Goal: Transaction & Acquisition: Purchase product/service

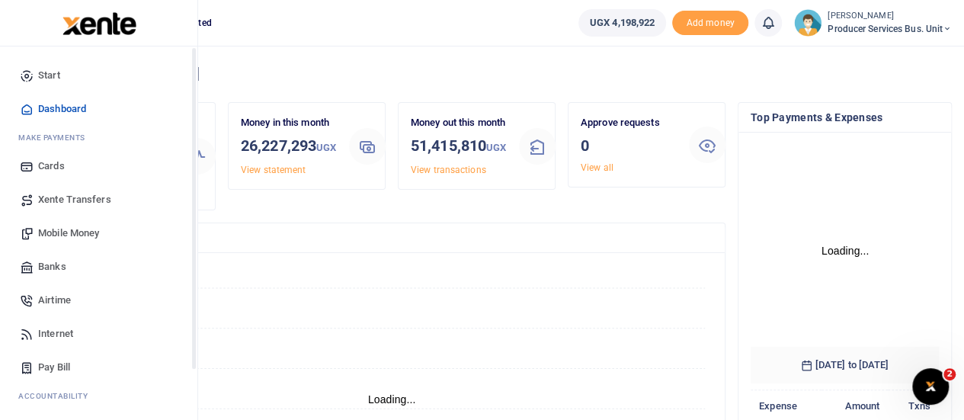
click at [63, 266] on span "Banks" at bounding box center [52, 266] width 28 height 15
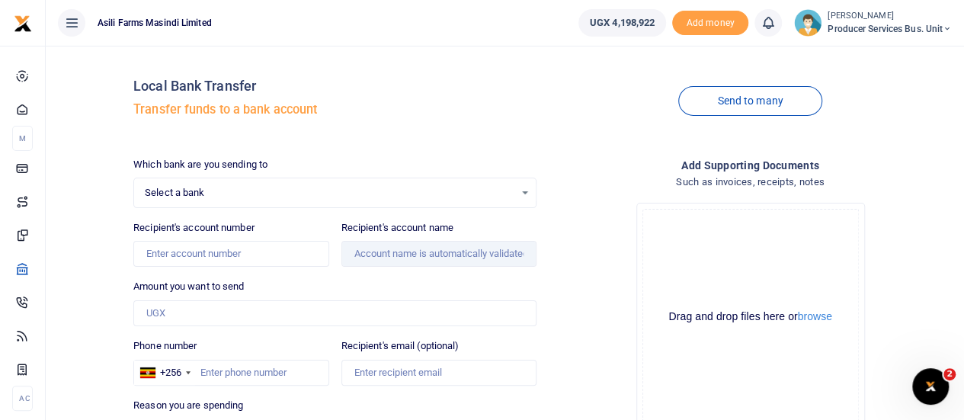
click at [395, 196] on span "Select a bank" at bounding box center [330, 192] width 370 height 15
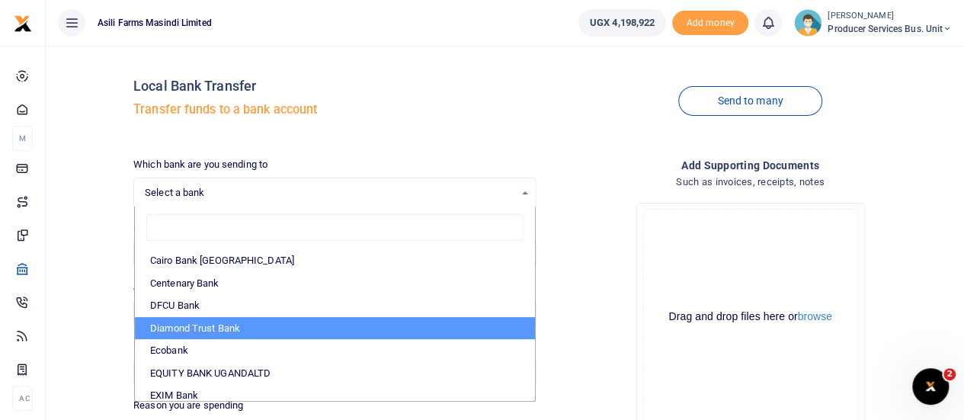
scroll to position [152, 0]
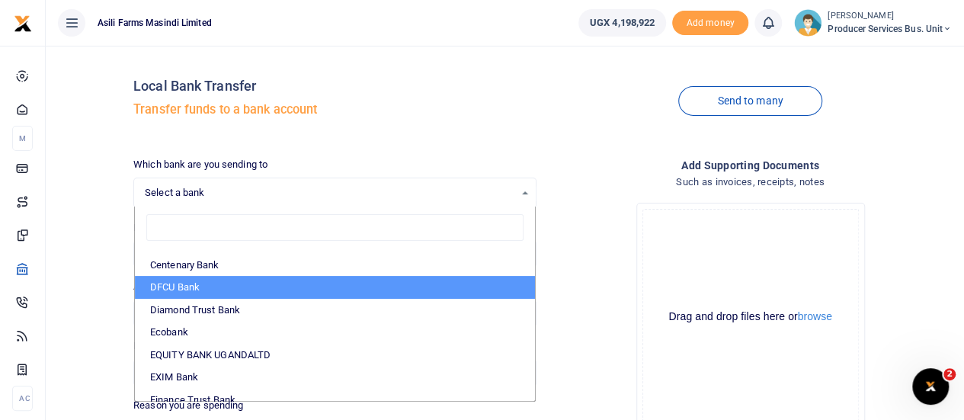
click at [239, 290] on li "DFCU Bank" at bounding box center [335, 287] width 400 height 23
select select "DFCU"
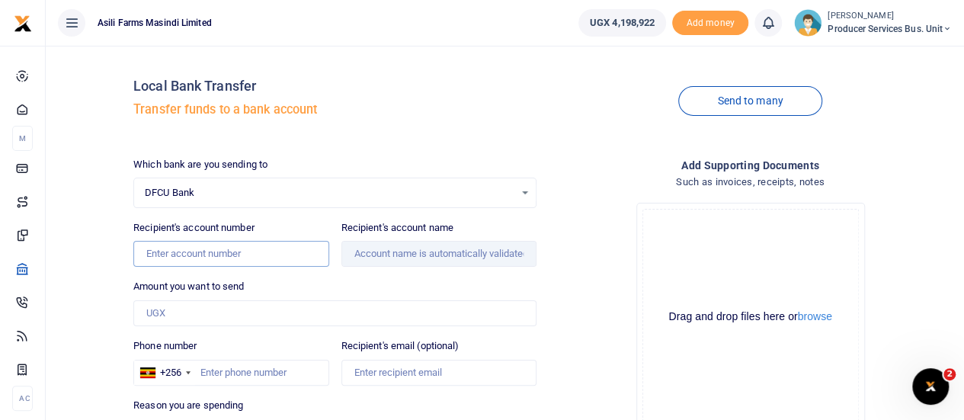
click at [168, 255] on input "Recipient's account number" at bounding box center [230, 254] width 195 height 26
paste input "1470016333567"
click at [148, 252] on input "1470016333567" at bounding box center [230, 254] width 195 height 26
click at [331, 305] on input "Amount you want to send" at bounding box center [334, 313] width 403 height 26
click at [142, 252] on input "1470016333567" at bounding box center [230, 254] width 195 height 26
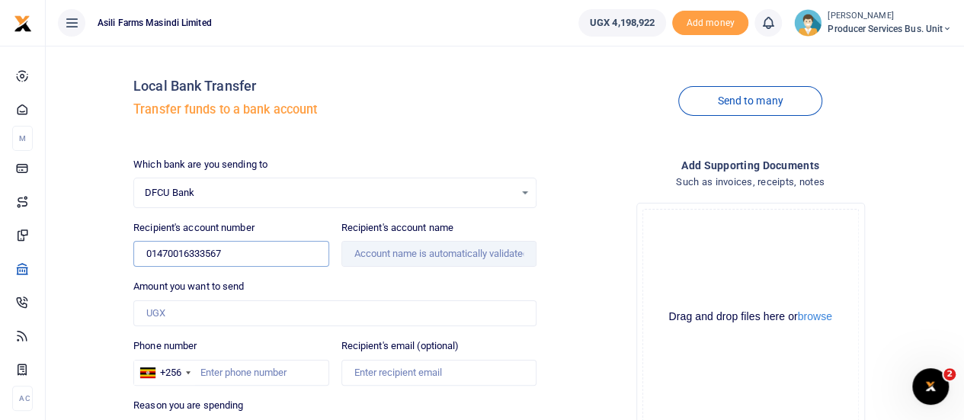
type input "01470016333567"
click at [248, 316] on input "Amount you want to send" at bounding box center [334, 313] width 403 height 26
type input "Julius Okello"
